Goal: Information Seeking & Learning: Compare options

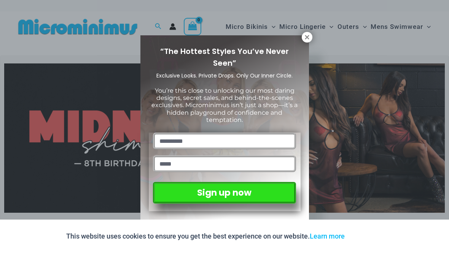
click at [308, 36] on icon at bounding box center [307, 37] width 4 height 4
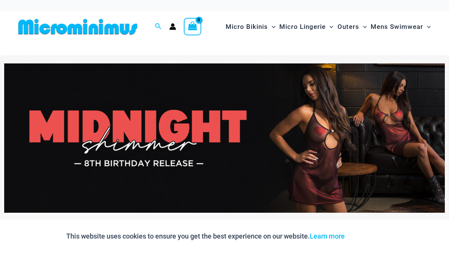
click at [278, 148] on img at bounding box center [224, 138] width 440 height 150
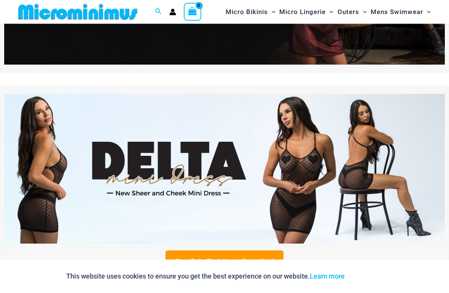
scroll to position [181, 0]
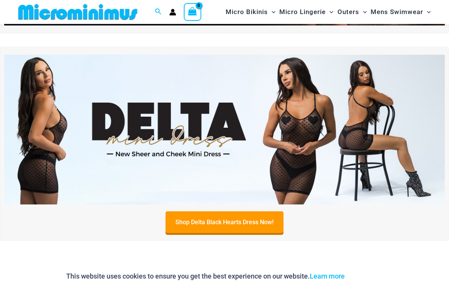
click at [214, 136] on img at bounding box center [224, 130] width 440 height 150
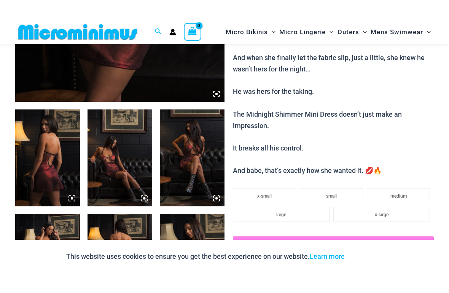
scroll to position [278, 0]
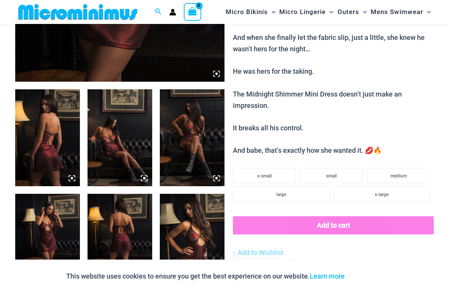
click at [112, 146] on img at bounding box center [119, 137] width 65 height 97
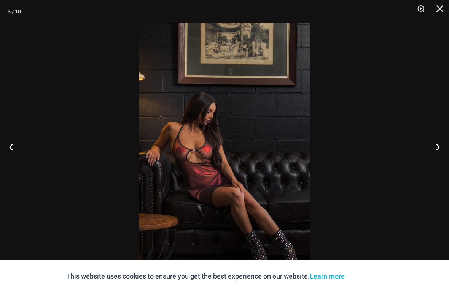
click at [437, 152] on button "Next" at bounding box center [434, 147] width 29 height 38
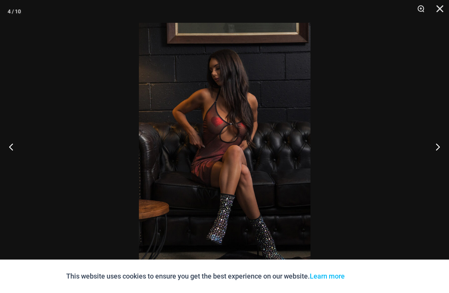
click at [435, 147] on button "Next" at bounding box center [434, 147] width 29 height 38
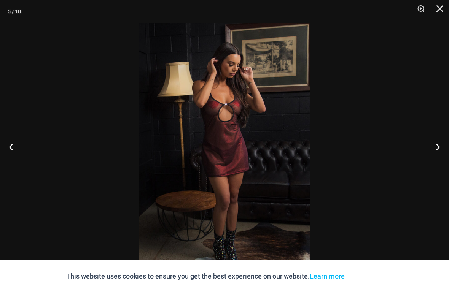
click at [435, 147] on button "Next" at bounding box center [434, 147] width 29 height 38
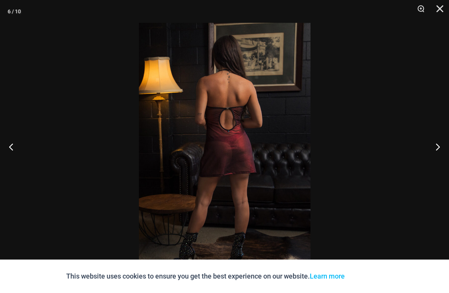
click at [434, 147] on button "Next" at bounding box center [434, 147] width 29 height 38
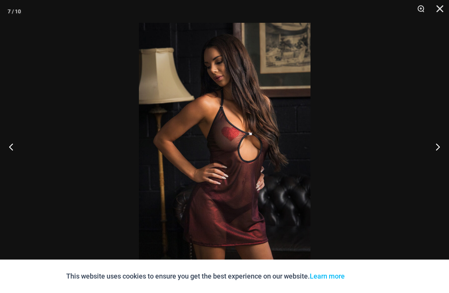
click at [437, 149] on button "Next" at bounding box center [434, 147] width 29 height 38
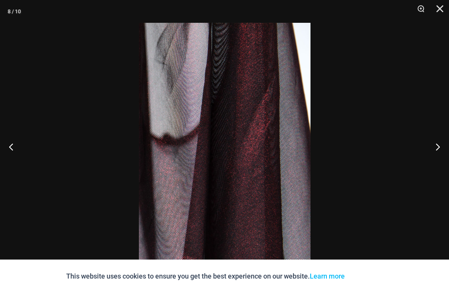
click at [438, 147] on button "Next" at bounding box center [434, 147] width 29 height 38
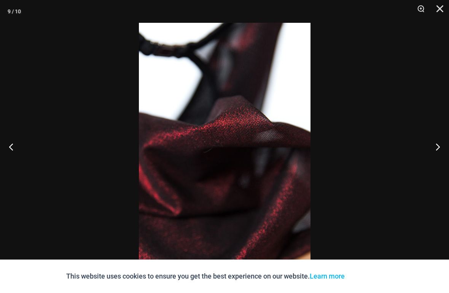
click at [438, 150] on button "Next" at bounding box center [434, 147] width 29 height 38
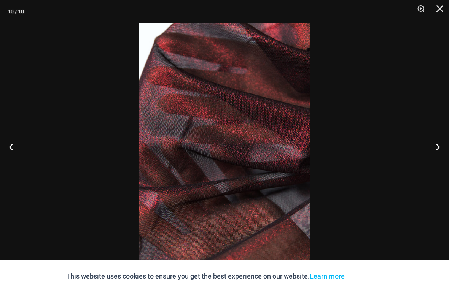
click at [438, 156] on button "Next" at bounding box center [434, 147] width 29 height 38
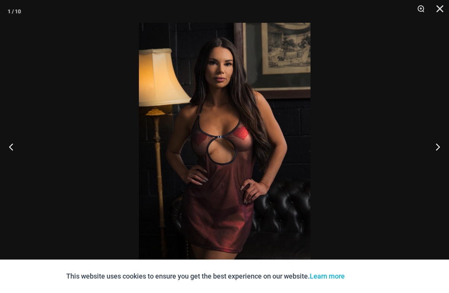
click at [439, 9] on button "Close" at bounding box center [436, 11] width 19 height 23
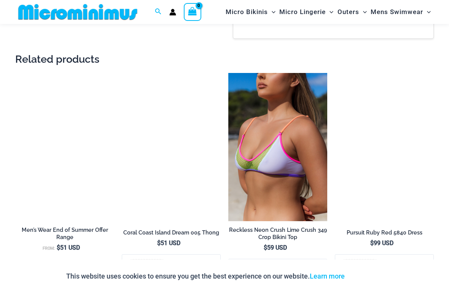
scroll to position [762, 0]
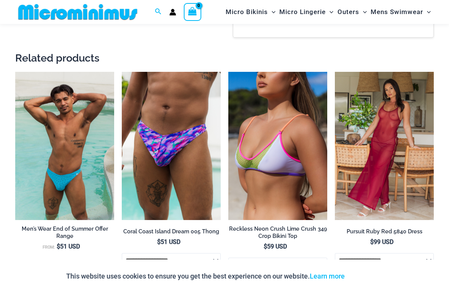
click at [335, 72] on img at bounding box center [335, 72] width 0 height 0
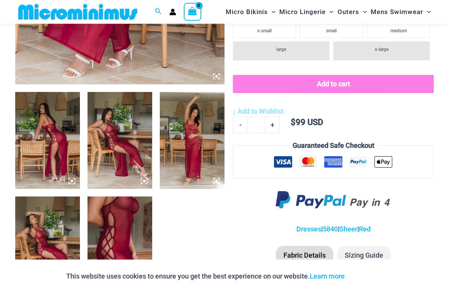
scroll to position [285, 0]
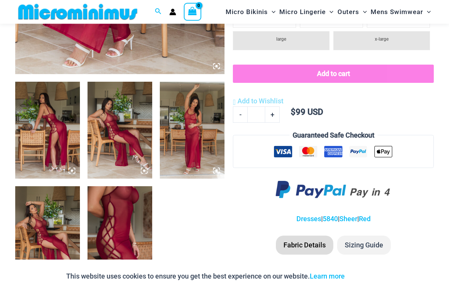
click at [116, 245] on img at bounding box center [119, 235] width 65 height 97
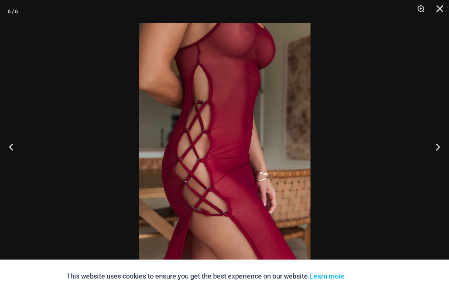
click at [439, 6] on button "Close" at bounding box center [436, 11] width 19 height 23
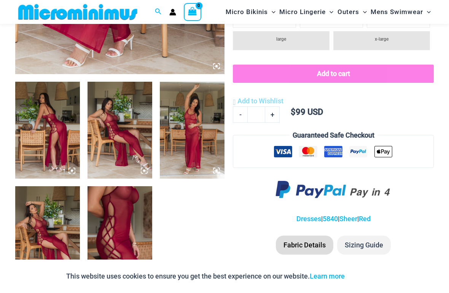
click at [50, 238] on img at bounding box center [47, 234] width 65 height 97
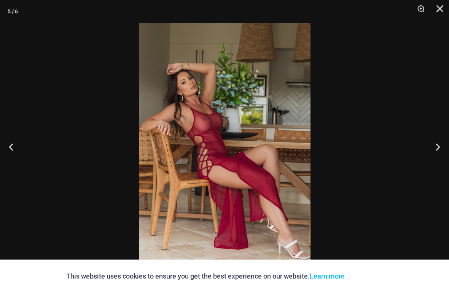
click at [440, 7] on button "Close" at bounding box center [436, 11] width 19 height 23
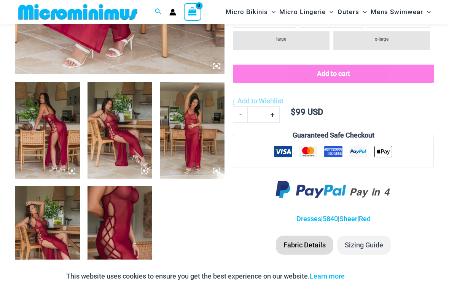
click at [59, 133] on img at bounding box center [47, 130] width 65 height 97
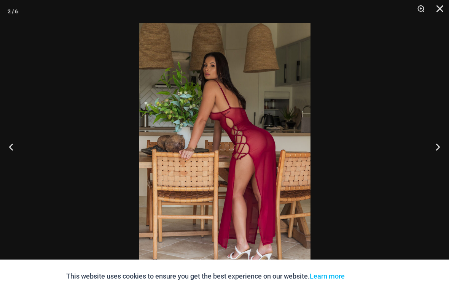
click at [438, 10] on button "Close" at bounding box center [436, 11] width 19 height 23
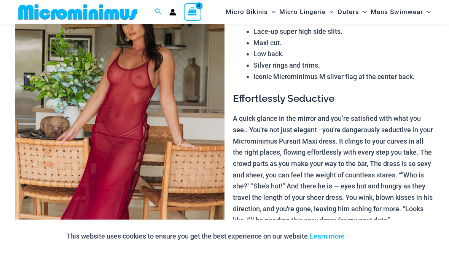
scroll to position [0, 0]
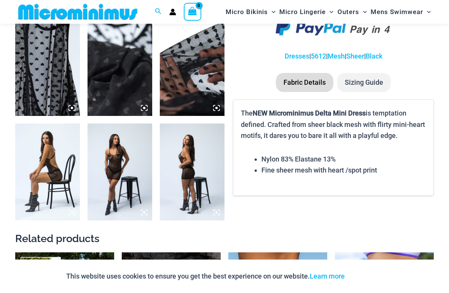
scroll to position [576, 0]
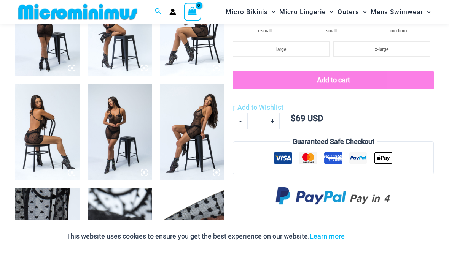
click at [116, 130] on img at bounding box center [119, 132] width 65 height 97
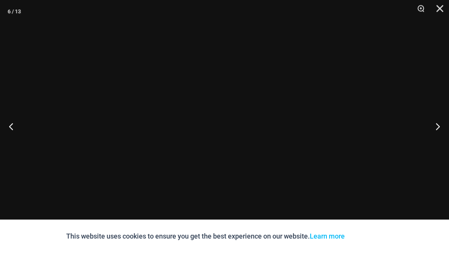
scroll to position [389, 0]
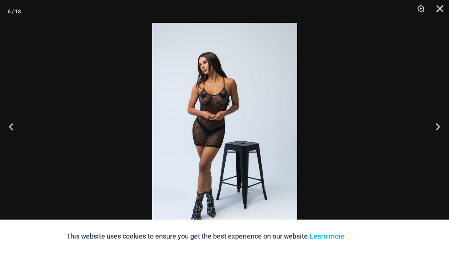
click at [443, 128] on button "Next" at bounding box center [434, 127] width 29 height 38
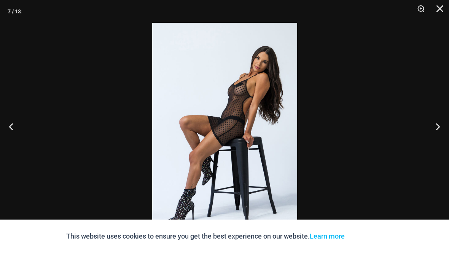
click at [436, 130] on button "Next" at bounding box center [434, 127] width 29 height 38
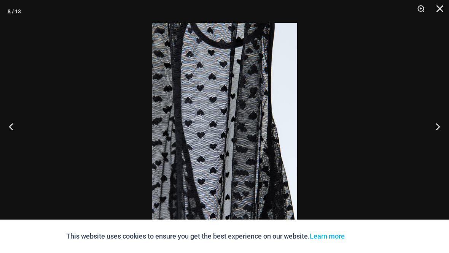
click at [436, 134] on button "Next" at bounding box center [434, 127] width 29 height 38
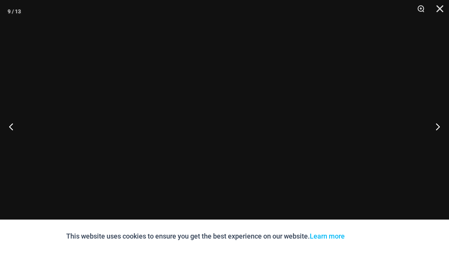
click at [438, 133] on button "Next" at bounding box center [434, 127] width 29 height 38
click at [439, 132] on button "Next" at bounding box center [434, 127] width 29 height 38
click at [438, 13] on button "Close" at bounding box center [436, 11] width 19 height 23
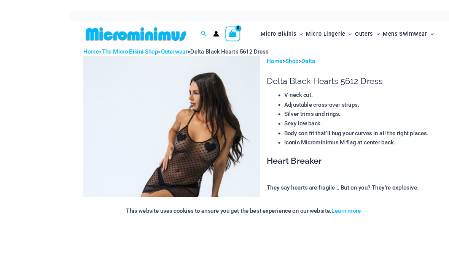
scroll to position [37, 0]
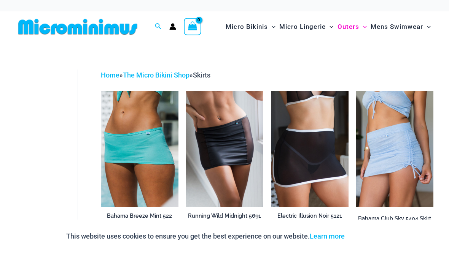
click at [271, 91] on img at bounding box center [271, 91] width 0 height 0
